Goal: Task Accomplishment & Management: Use online tool/utility

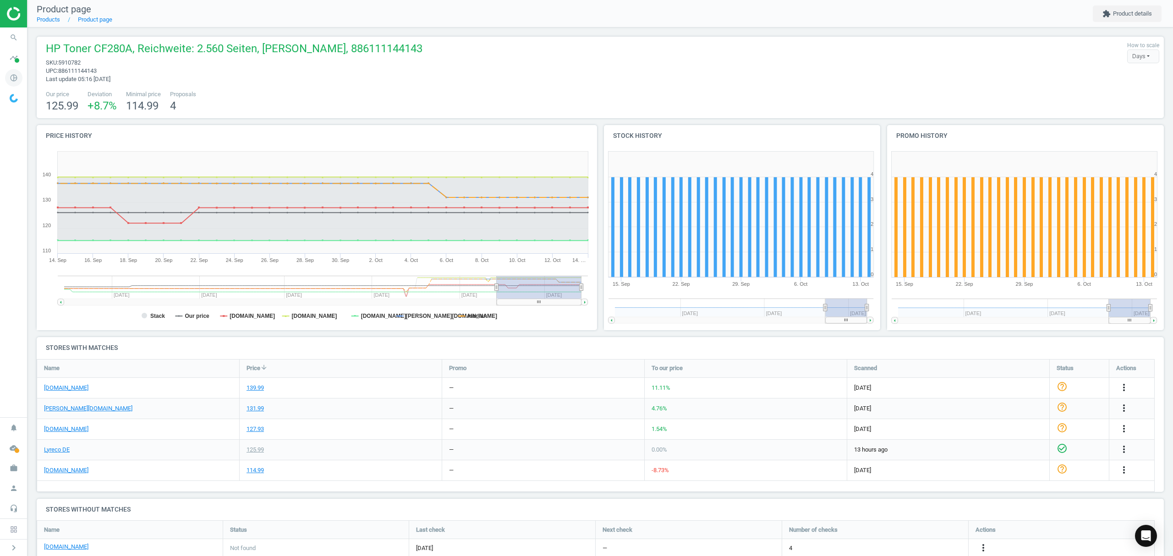
click at [13, 77] on icon "pie_chart_outlined" at bounding box center [13, 77] width 17 height 17
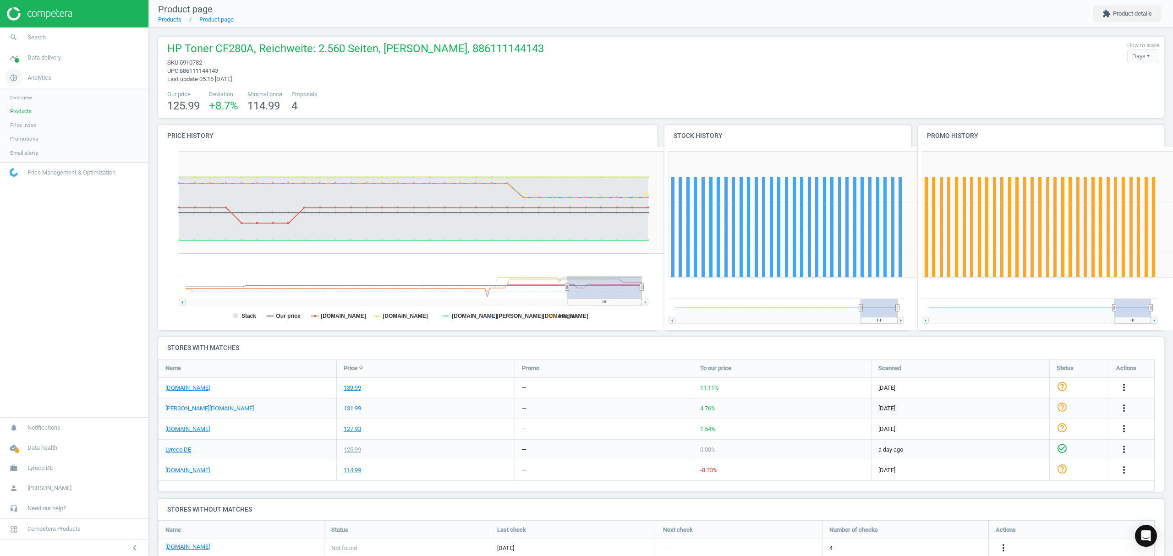
scroll to position [4, 5]
click at [24, 138] on span "Promotions" at bounding box center [24, 138] width 28 height 7
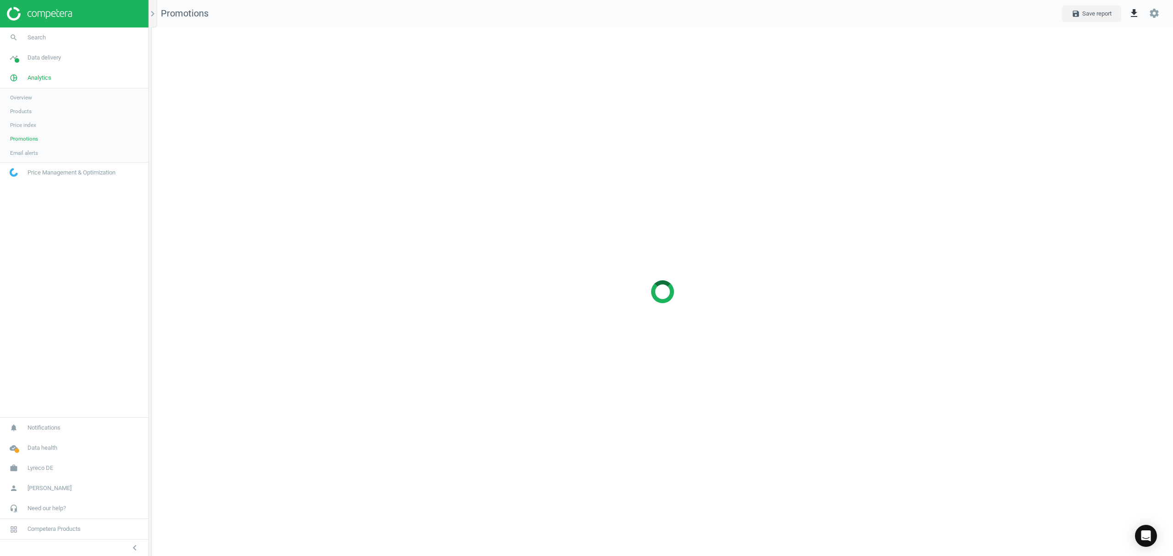
scroll to position [548, 1040]
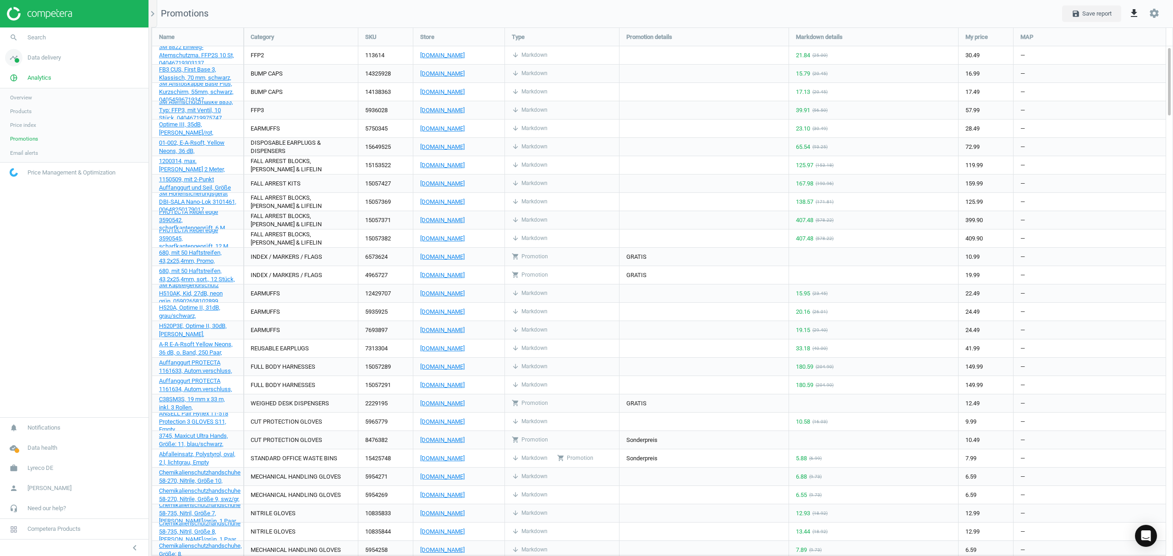
click at [46, 61] on span "Data delivery" at bounding box center [44, 58] width 33 height 8
click at [39, 92] on span "Matches dashboard" at bounding box center [33, 91] width 47 height 7
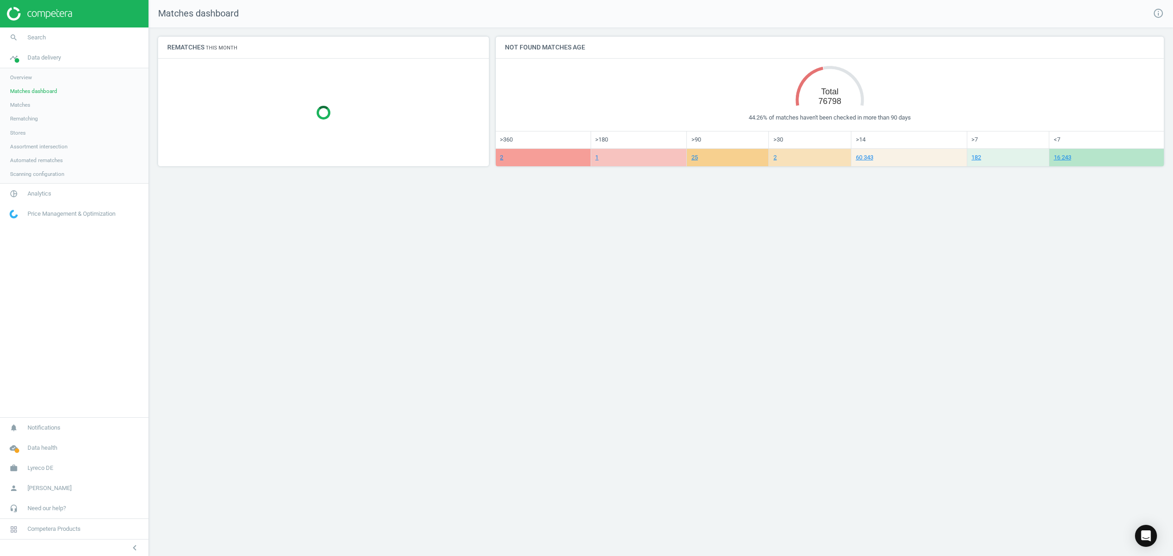
click at [31, 105] on link "Matches" at bounding box center [74, 105] width 149 height 14
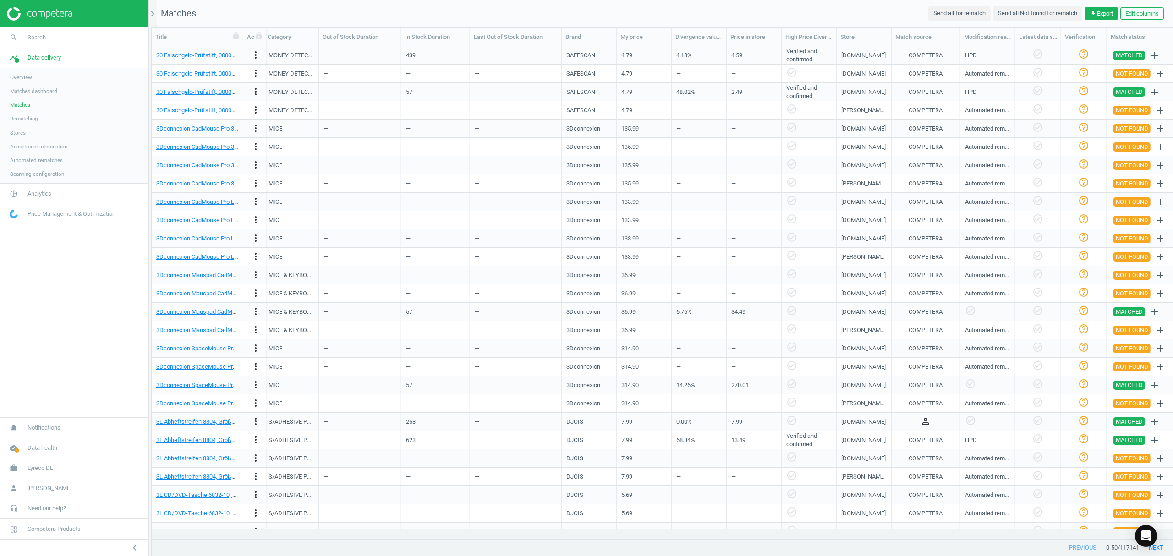
scroll to position [0, 222]
click at [155, 11] on icon "chevron_right" at bounding box center [152, 13] width 11 height 11
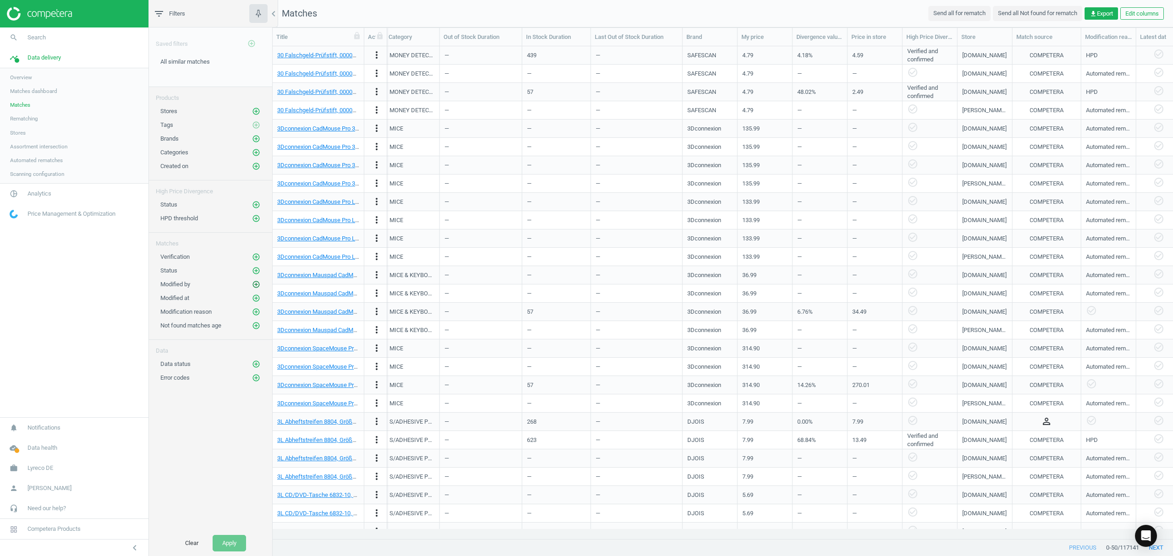
click at [253, 285] on icon "add_circle_outline" at bounding box center [256, 285] width 8 height 8
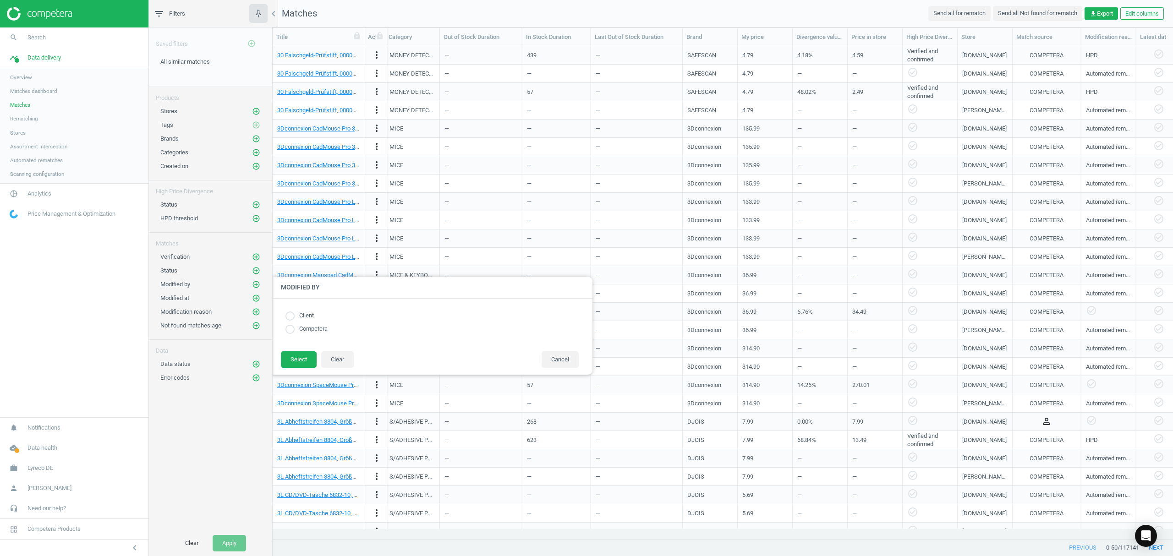
click at [292, 317] on input "radio" at bounding box center [290, 316] width 9 height 9
radio input "true"
click at [296, 360] on button "Select" at bounding box center [299, 360] width 36 height 17
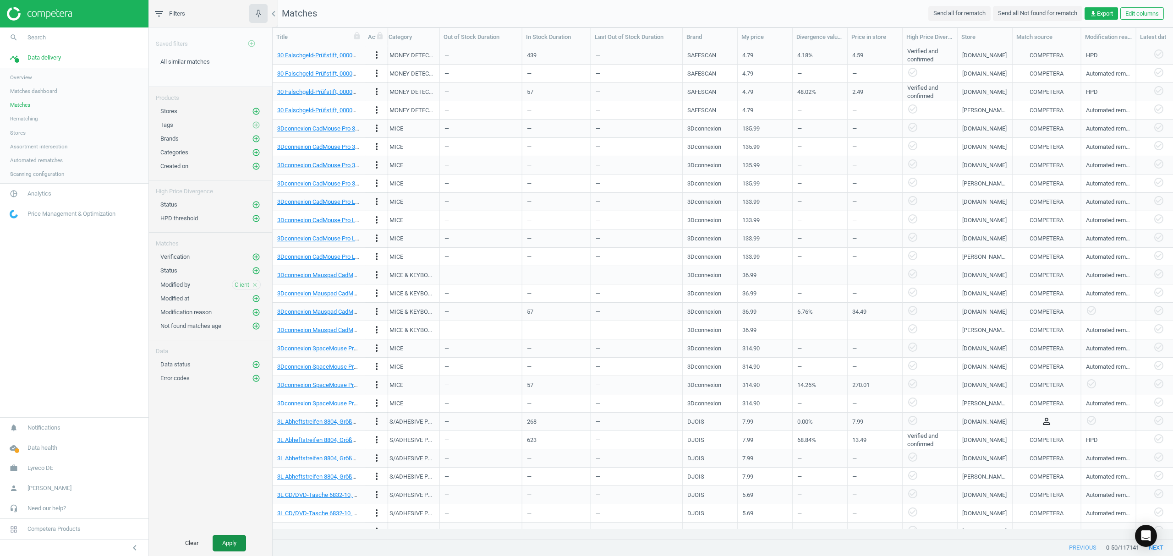
click at [230, 545] on button "Apply" at bounding box center [229, 543] width 33 height 17
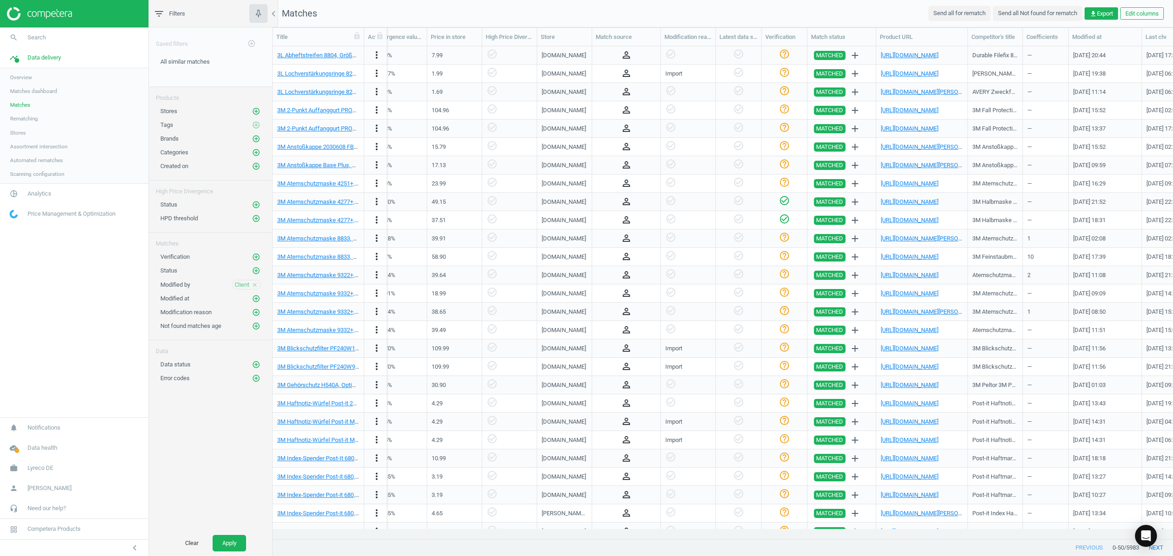
scroll to position [0, 644]
click at [321, 259] on link "3M Atemschutzmaske 8833, Typ: FFP3, mit Ventil, 10 Stück, 04046719975747" at bounding box center [378, 256] width 202 height 7
click at [273, 11] on icon "chevron_left" at bounding box center [273, 13] width 11 height 11
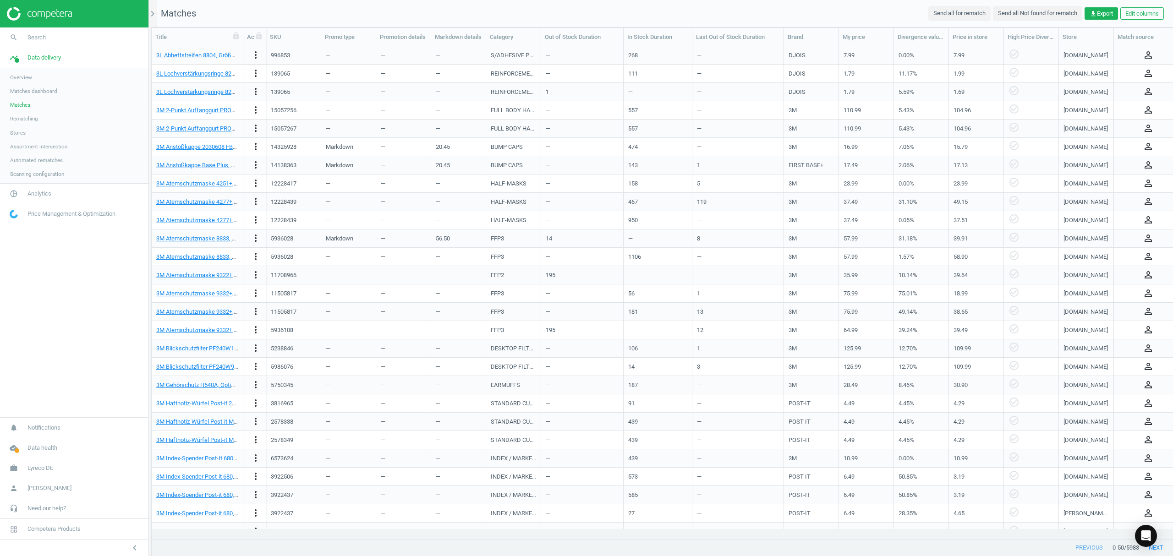
scroll to position [0, 0]
click at [294, 257] on div "5936028" at bounding box center [293, 257] width 45 height 16
click at [289, 257] on div "5936028" at bounding box center [282, 257] width 22 height 8
copy div "5936028"
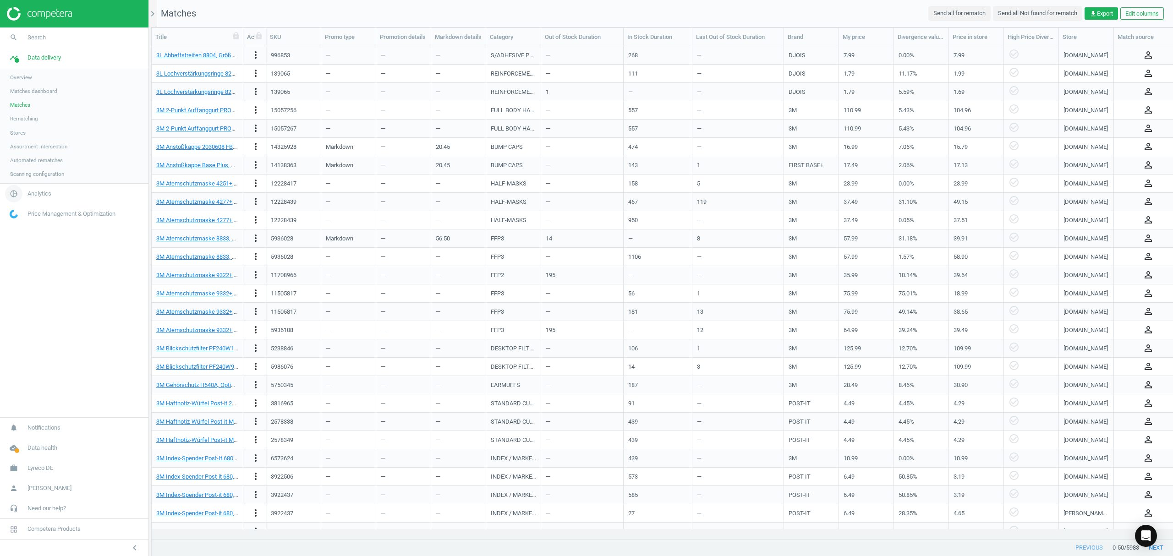
click at [13, 189] on icon "pie_chart_outlined" at bounding box center [13, 193] width 17 height 17
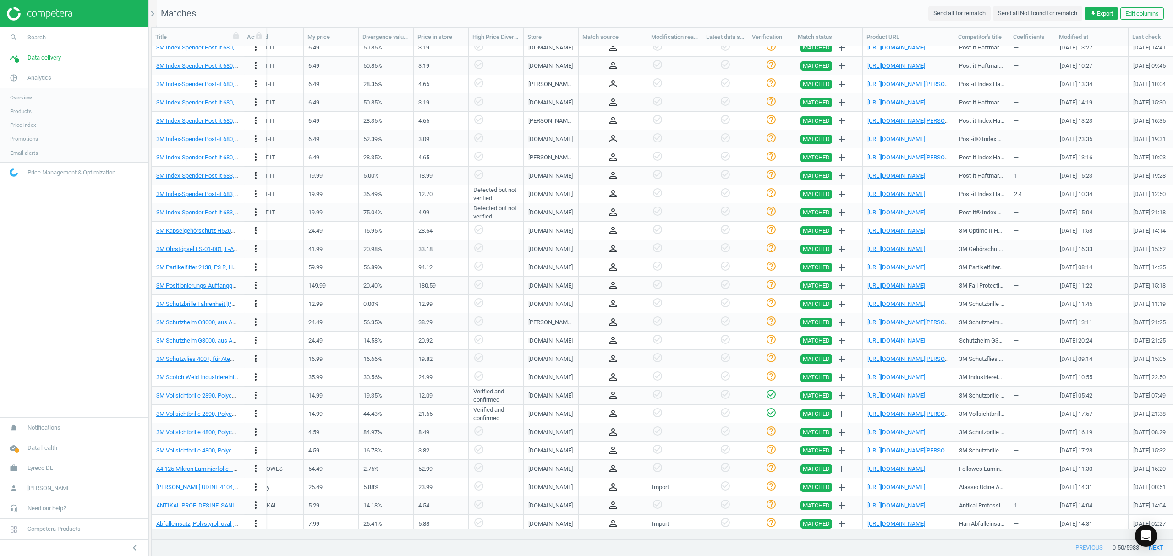
scroll to position [433, 0]
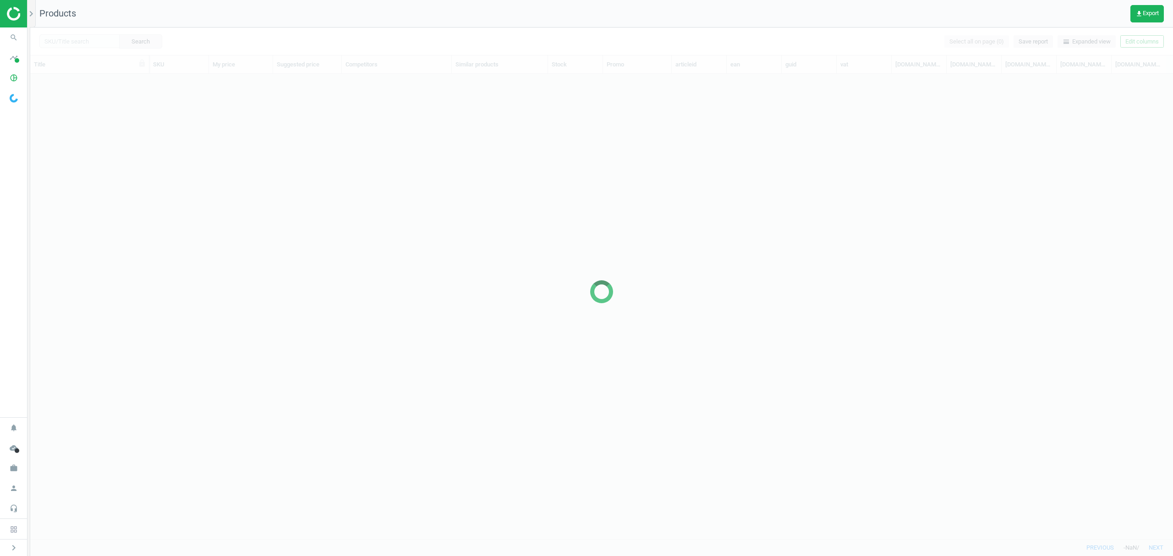
scroll to position [446, 1134]
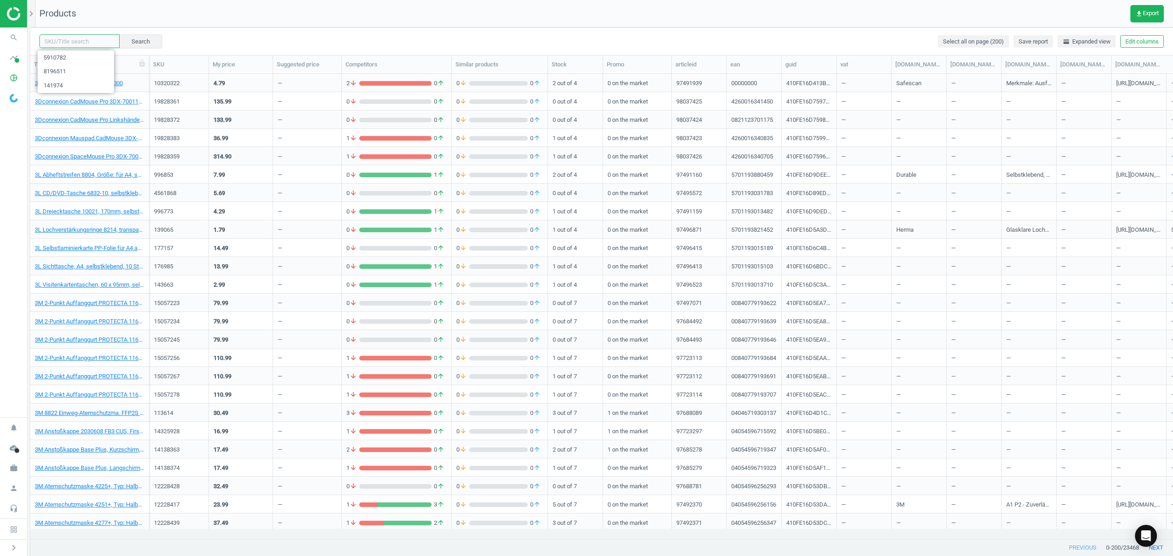
click at [94, 37] on input "text" at bounding box center [79, 41] width 80 height 14
paste input "5936028"
type input "5936028"
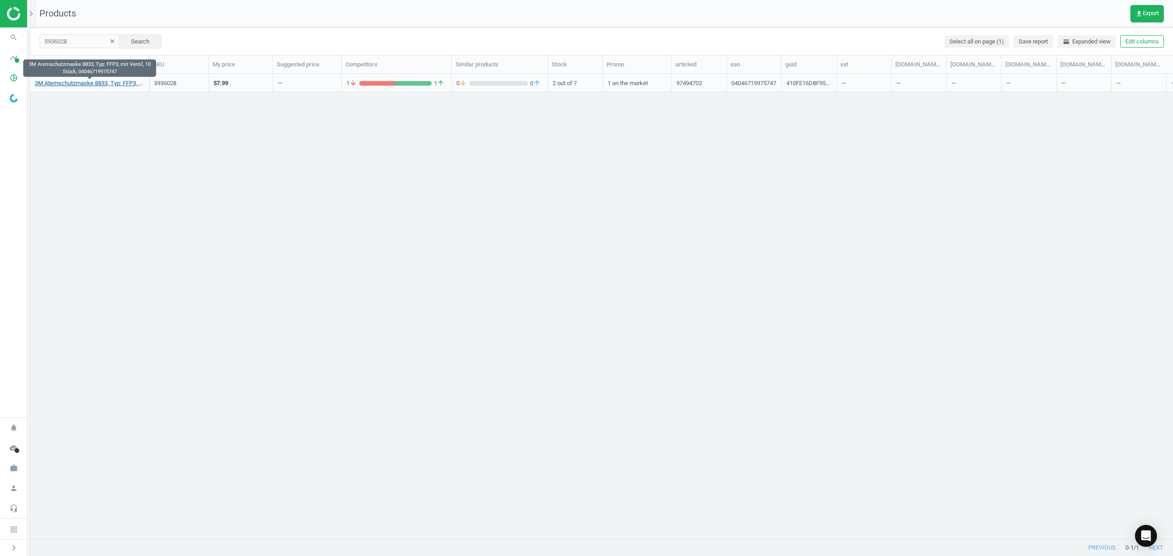
click at [87, 83] on link "3M Atemschutzmaske 8833, Typ: FFP3, mit Ventil, 10 Stück, 04046719975747" at bounding box center [90, 83] width 110 height 8
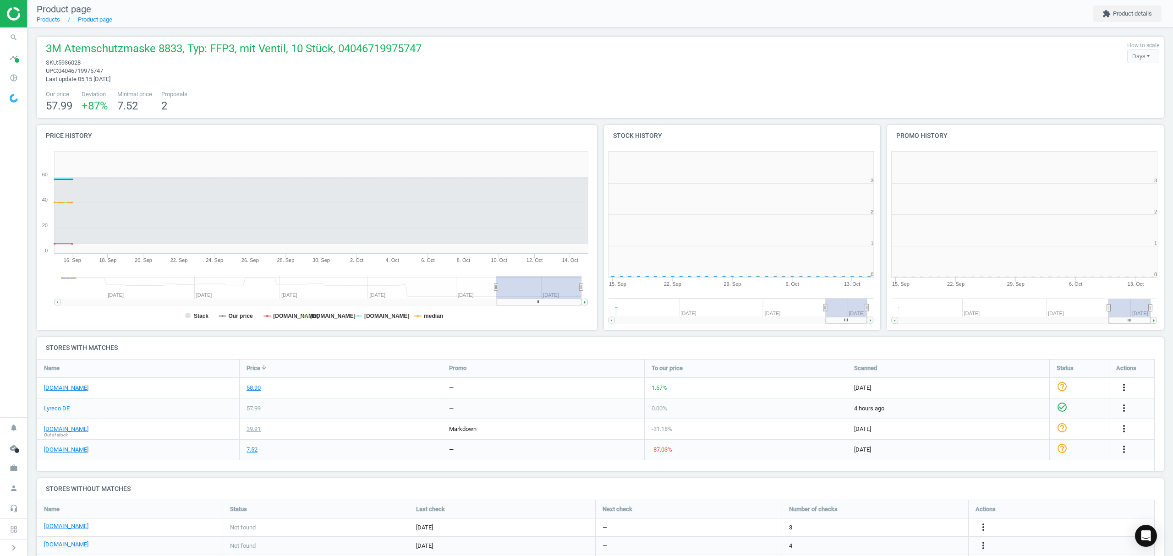
scroll to position [202, 293]
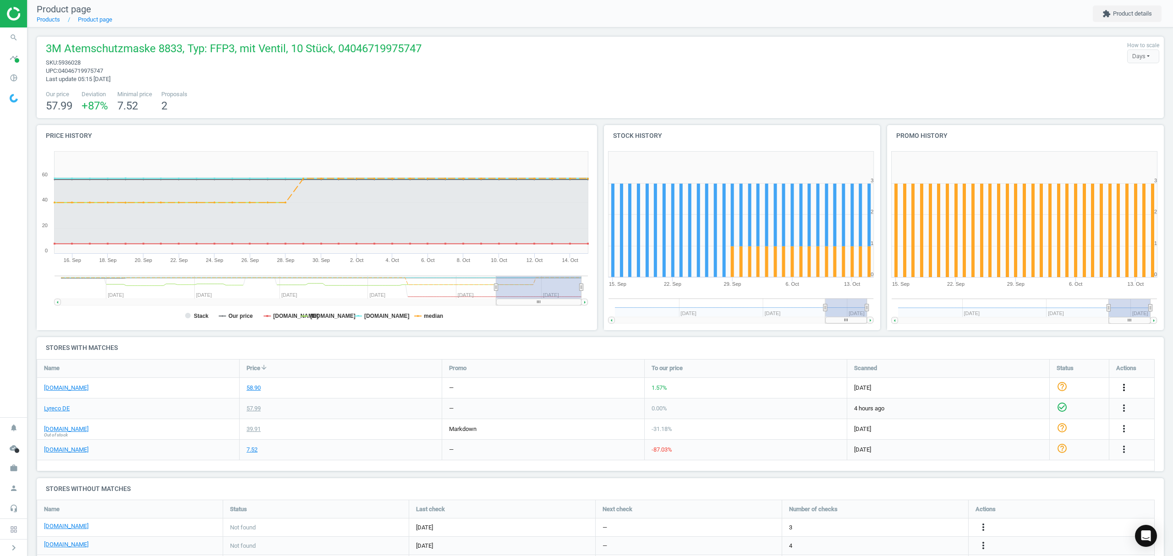
click at [1124, 390] on icon "more_vert" at bounding box center [1124, 387] width 11 height 11
click at [1008, 426] on link "Edit packaging coefficient" at bounding box center [1053, 424] width 126 height 14
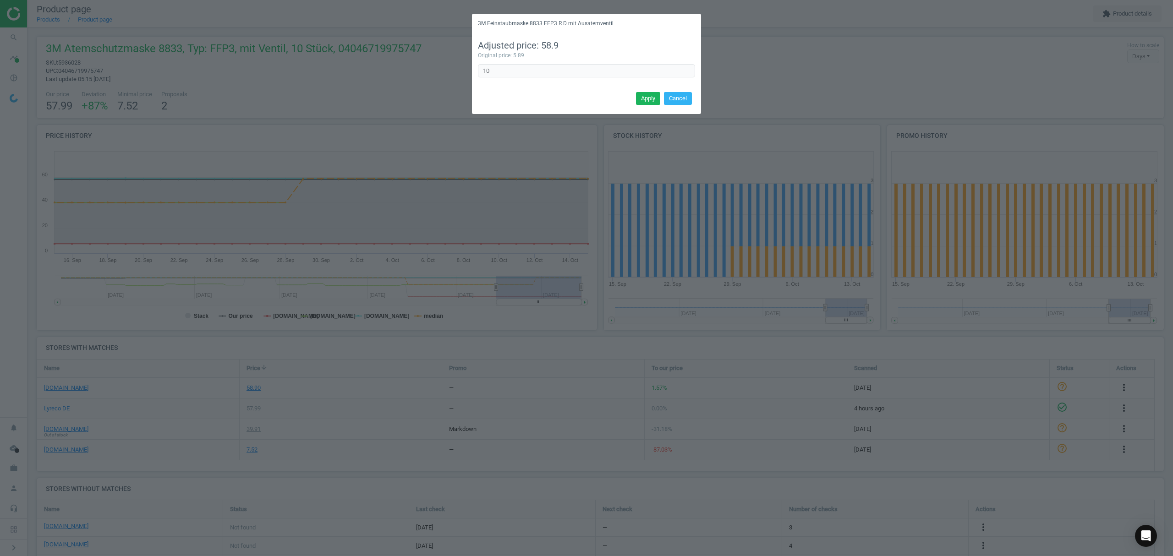
click at [567, 91] on div "Apply Cancel" at bounding box center [586, 101] width 229 height 25
click at [684, 96] on button "Cancel" at bounding box center [678, 98] width 28 height 13
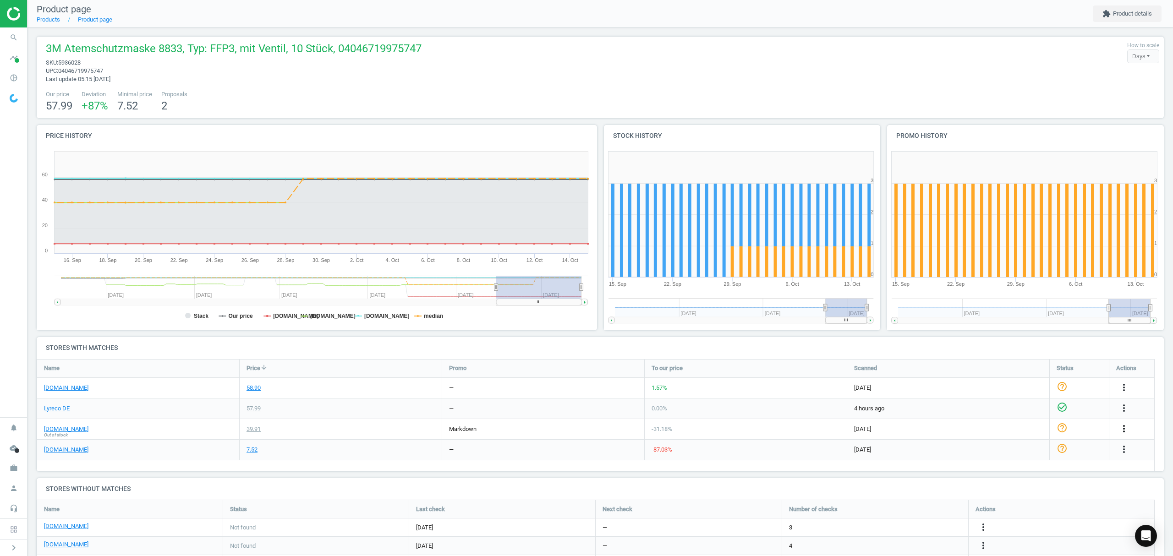
click at [1125, 429] on icon "more_vert" at bounding box center [1124, 429] width 11 height 11
click at [1023, 464] on link "Edit packaging coefficient" at bounding box center [1053, 465] width 126 height 14
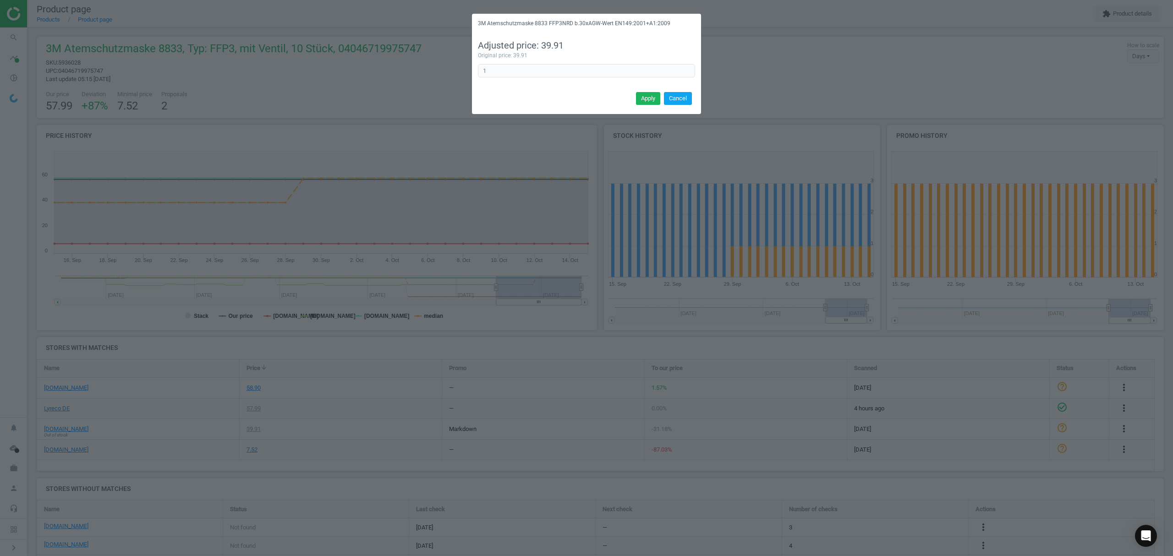
click at [677, 94] on button "Cancel" at bounding box center [678, 98] width 28 height 13
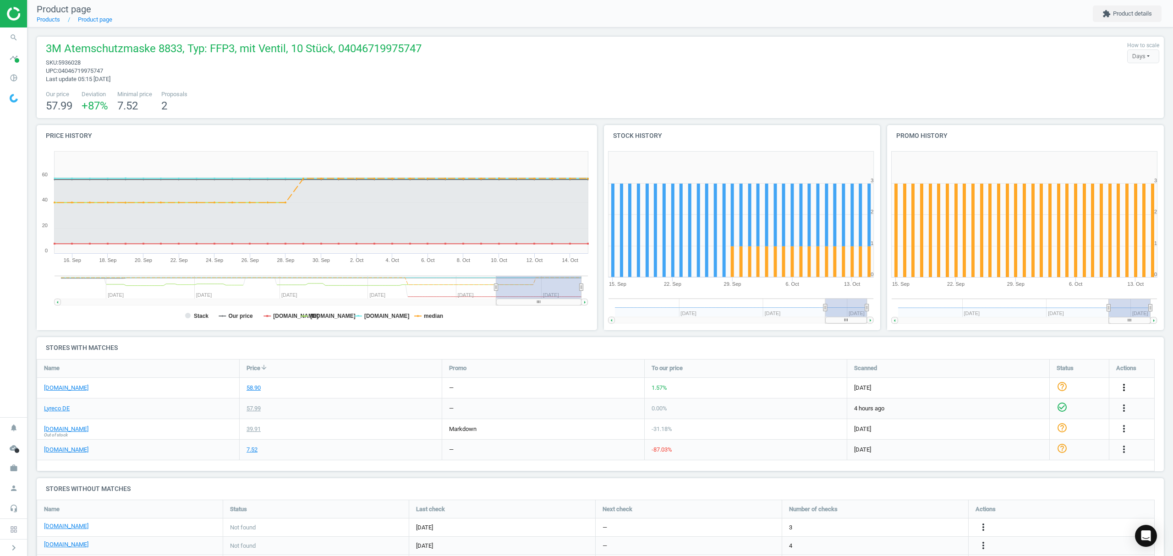
click at [1124, 387] on icon "more_vert" at bounding box center [1124, 387] width 11 height 11
click at [1036, 422] on link "Edit packaging coefficient" at bounding box center [1053, 424] width 126 height 14
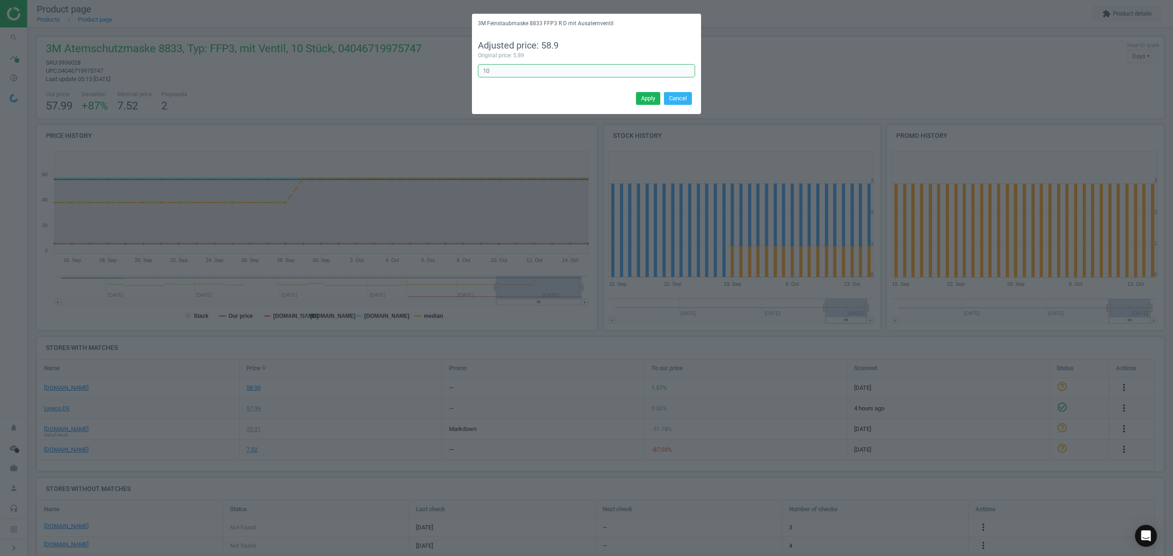
drag, startPoint x: 501, startPoint y: 74, endPoint x: 435, endPoint y: 59, distance: 68.6
click at [431, 62] on div "3M Feinstaubmaske 8833 FFP3 R D mit Ausatemventil Adjusted price: 58.9 Original…" at bounding box center [586, 278] width 1173 height 556
type input "1"
click at [644, 95] on button "Apply" at bounding box center [648, 98] width 24 height 13
